Goal: Navigation & Orientation: Find specific page/section

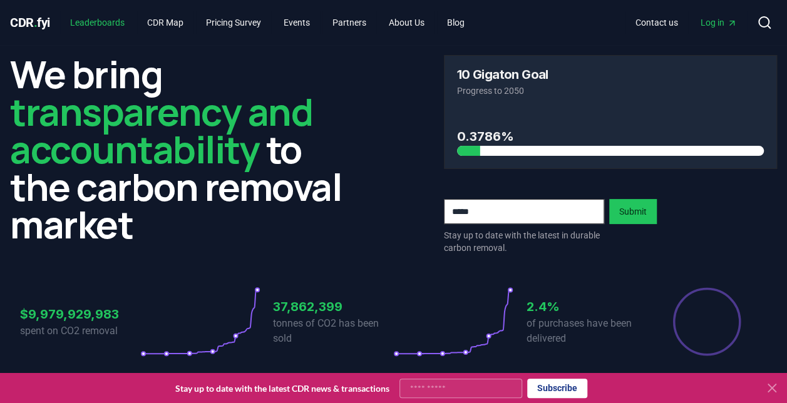
click at [118, 23] on link "Leaderboards" at bounding box center [97, 22] width 74 height 23
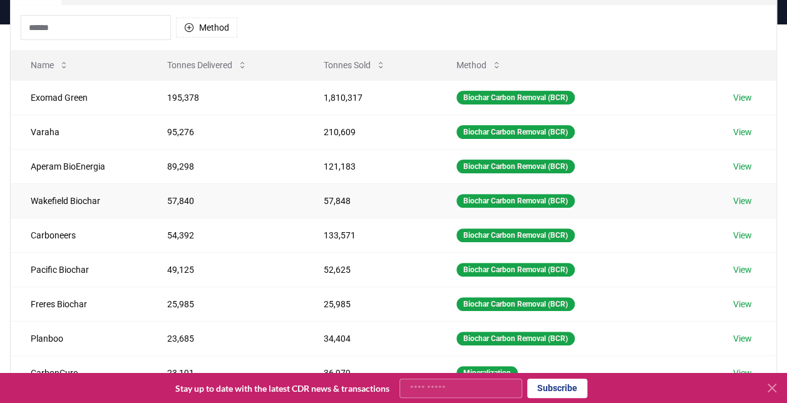
scroll to position [63, 0]
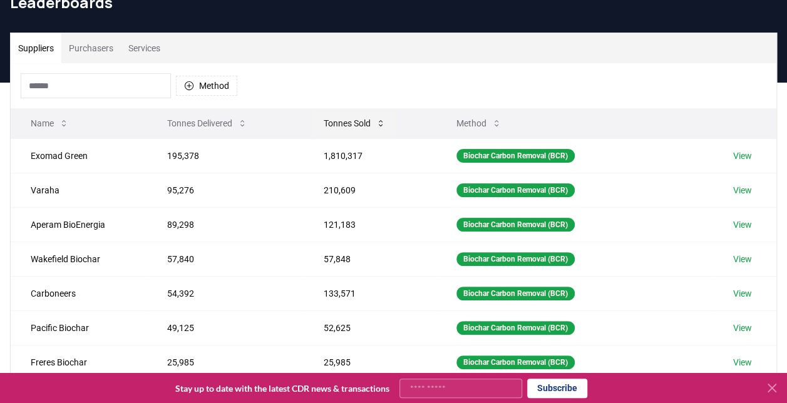
click at [379, 120] on icon at bounding box center [380, 123] width 10 height 10
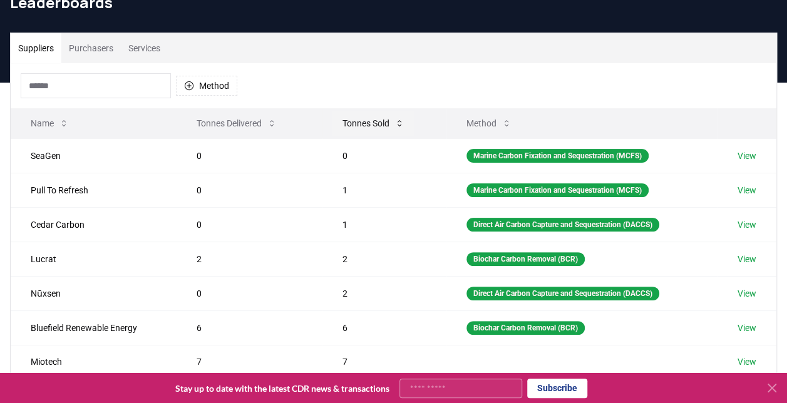
click at [396, 120] on icon at bounding box center [399, 123] width 10 height 10
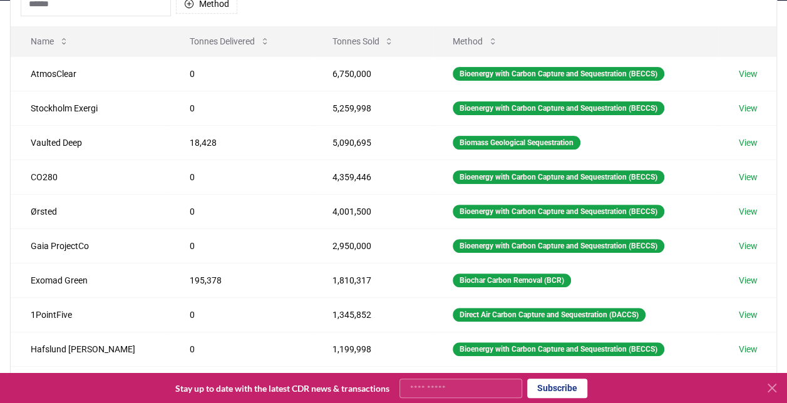
scroll to position [125, 0]
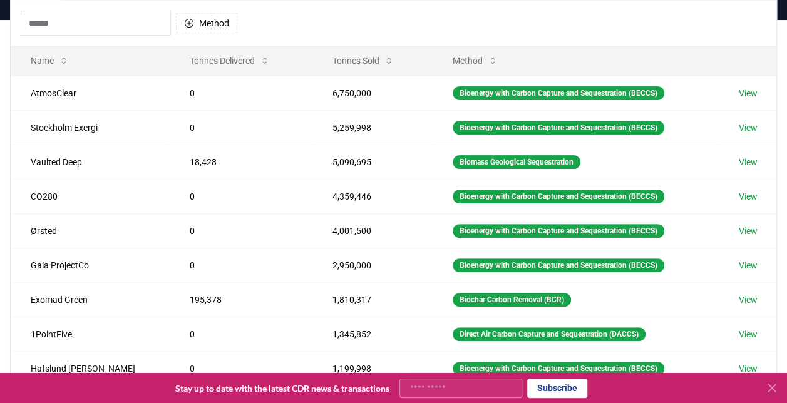
click at [776, 388] on icon at bounding box center [771, 387] width 15 height 15
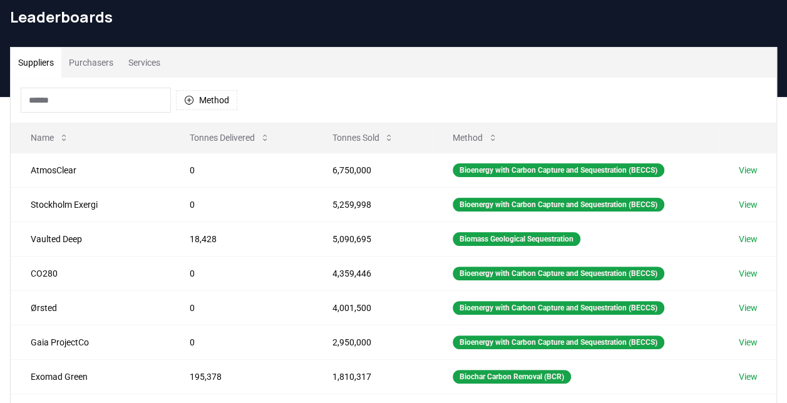
scroll to position [0, 0]
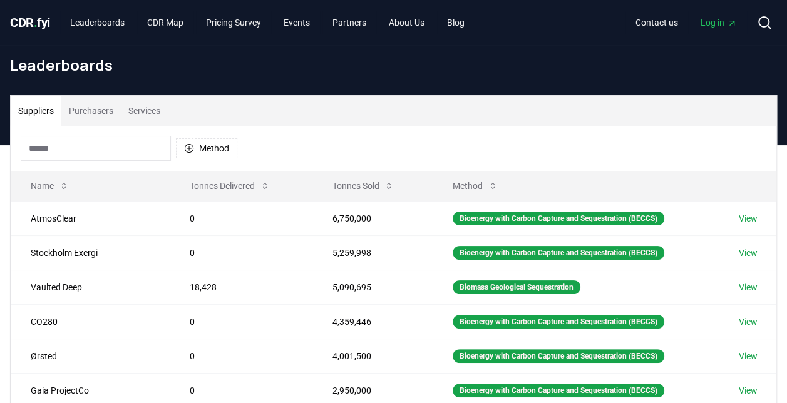
click at [85, 110] on button "Purchasers" at bounding box center [90, 111] width 59 height 30
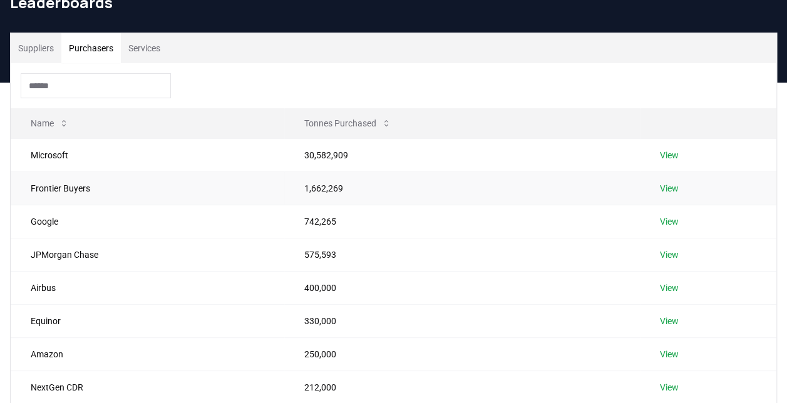
scroll to position [125, 0]
